Goal: Task Accomplishment & Management: Complete application form

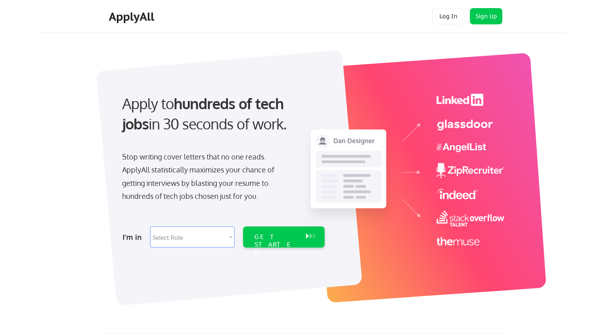
click at [204, 231] on select "Select Role Software Engineering Product Management Customer Success Sales UI/U…" at bounding box center [192, 237] width 84 height 21
select select ""tech_finance_biz_ops_cos""
click at [150, 227] on select "Select Role Software Engineering Product Management Customer Success Sales UI/U…" at bounding box center [192, 237] width 84 height 21
select select ""tech_finance_biz_ops_cos""
click at [268, 243] on div "GET STARTED" at bounding box center [277, 237] width 52 height 21
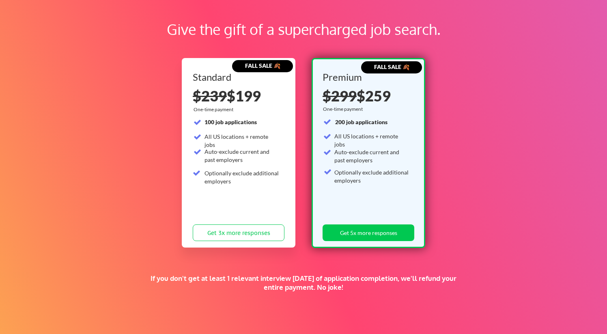
scroll to position [36, 0]
